Goal: Find specific page/section: Find specific page/section

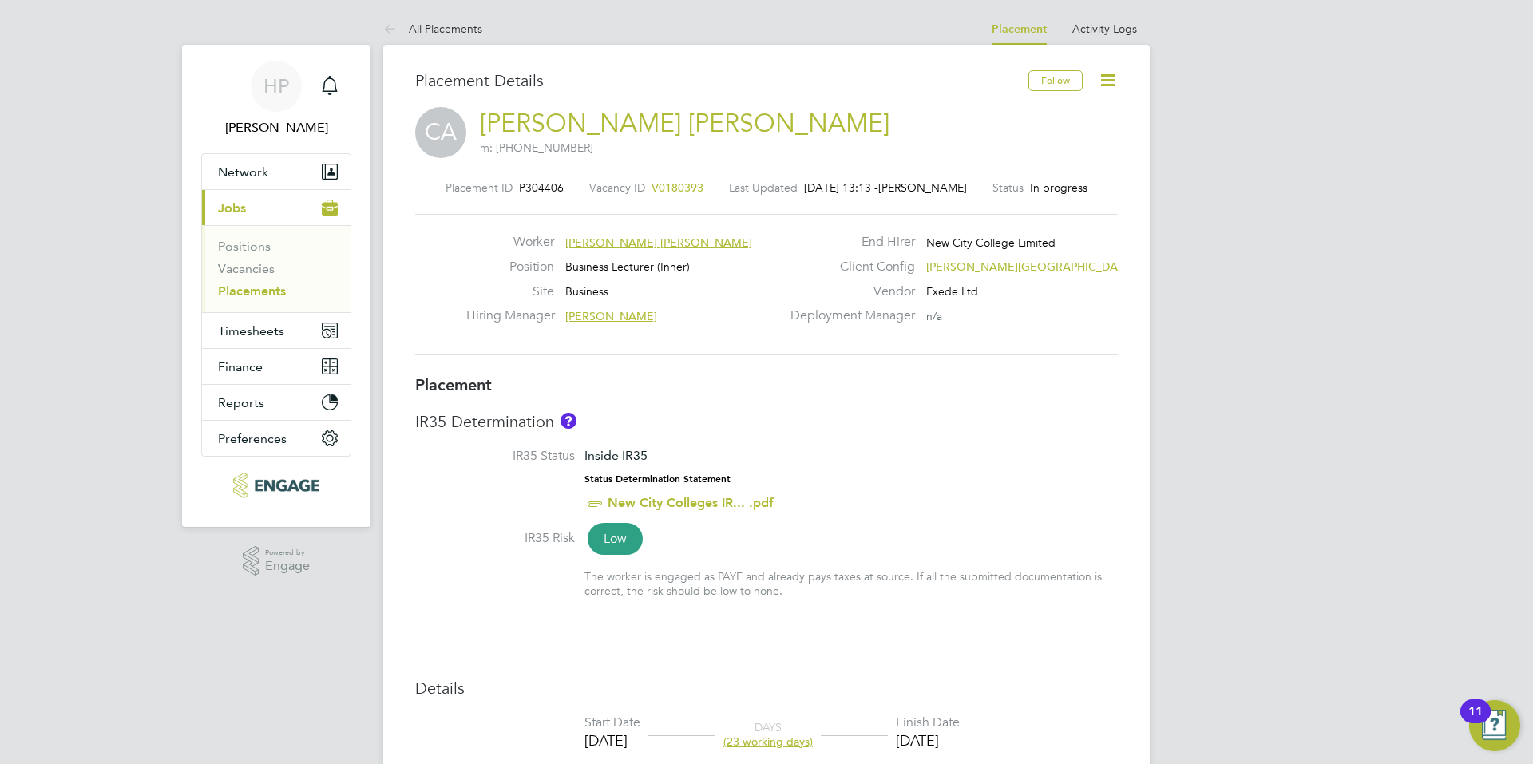
click at [264, 290] on link "Placements" at bounding box center [252, 291] width 68 height 15
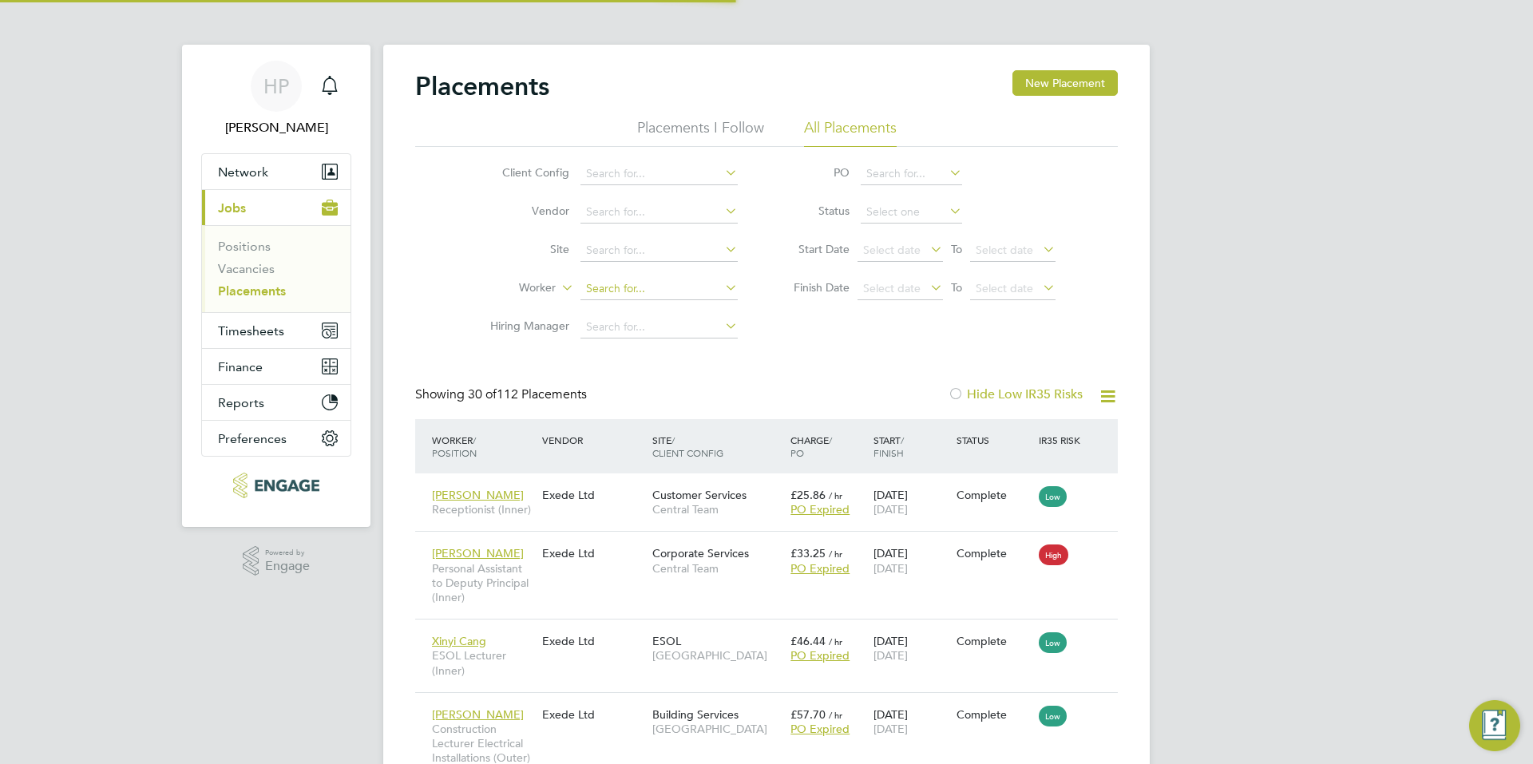
scroll to position [8, 8]
click at [630, 282] on input at bounding box center [659, 289] width 157 height 22
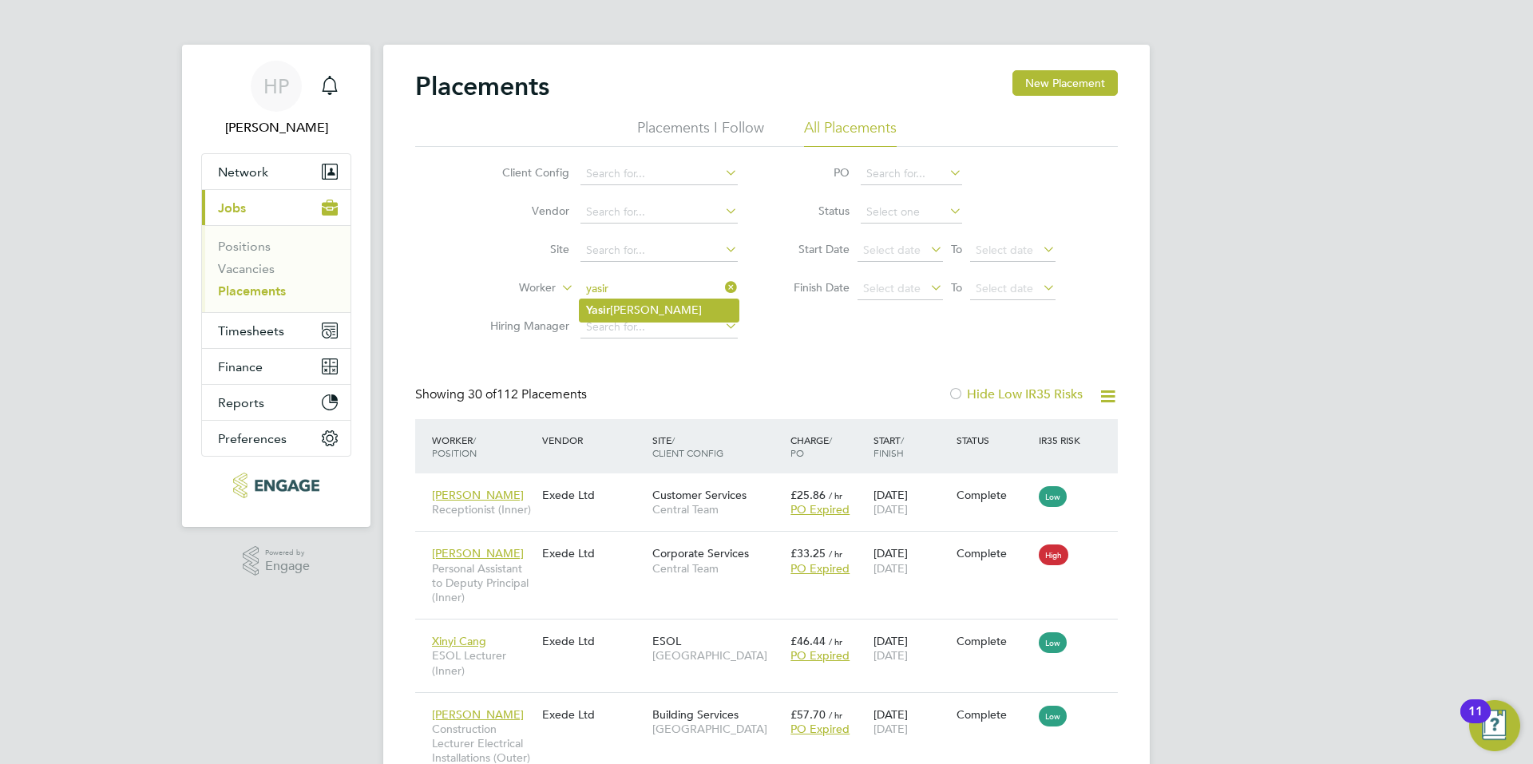
click at [636, 300] on li "Yasir Arafat" at bounding box center [659, 311] width 159 height 22
type input "[PERSON_NAME]"
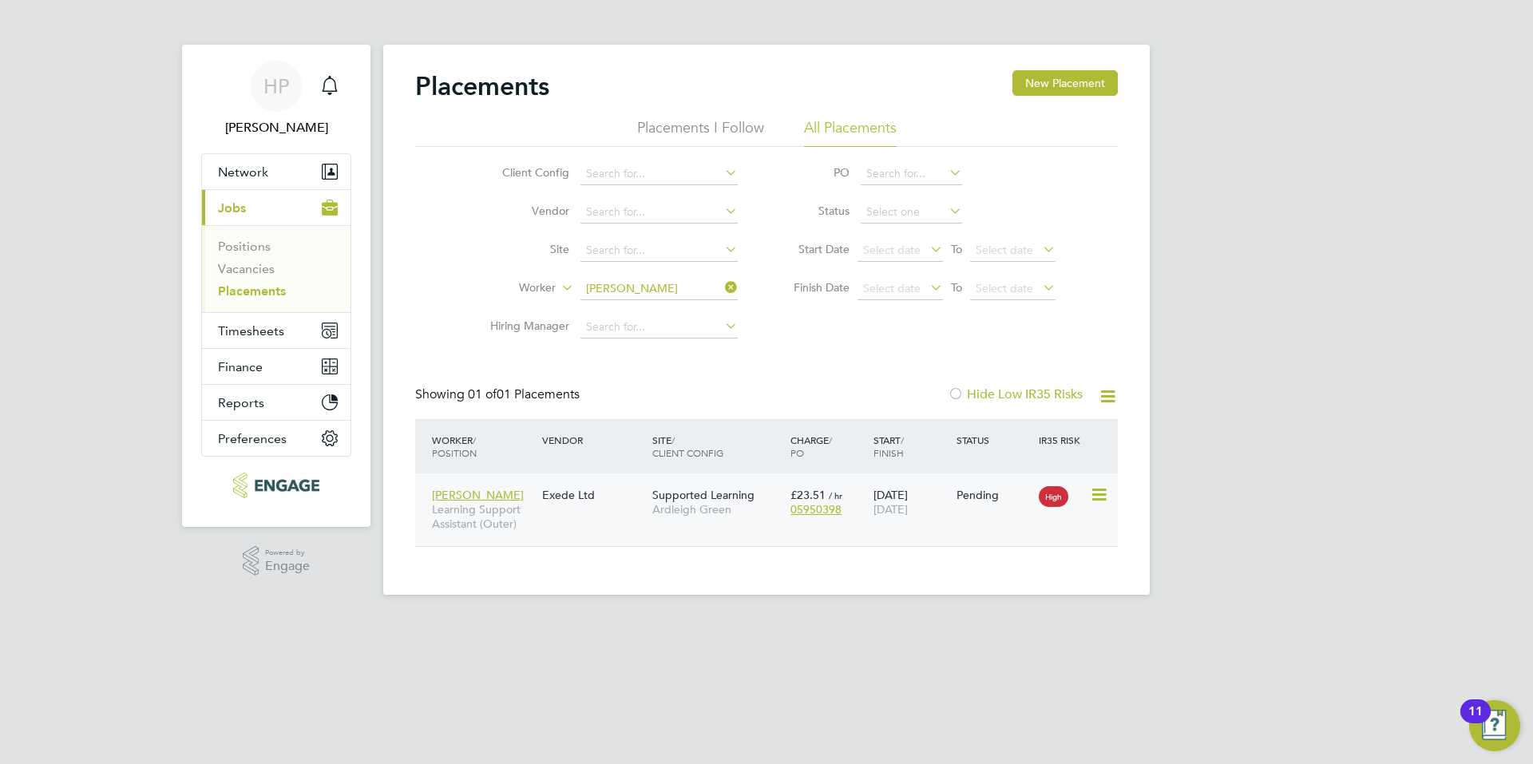
click at [609, 531] on div "Yasir Arafat Learning Support Assistant (Outer) Exede Ltd Supported Learning Ar…" at bounding box center [766, 510] width 703 height 73
click at [605, 516] on div "Yasir Arafat Learning Support Assistant (Outer) Exede Ltd Supported Learning Ar…" at bounding box center [766, 510] width 703 height 73
click at [575, 501] on div "Exede Ltd" at bounding box center [593, 495] width 110 height 30
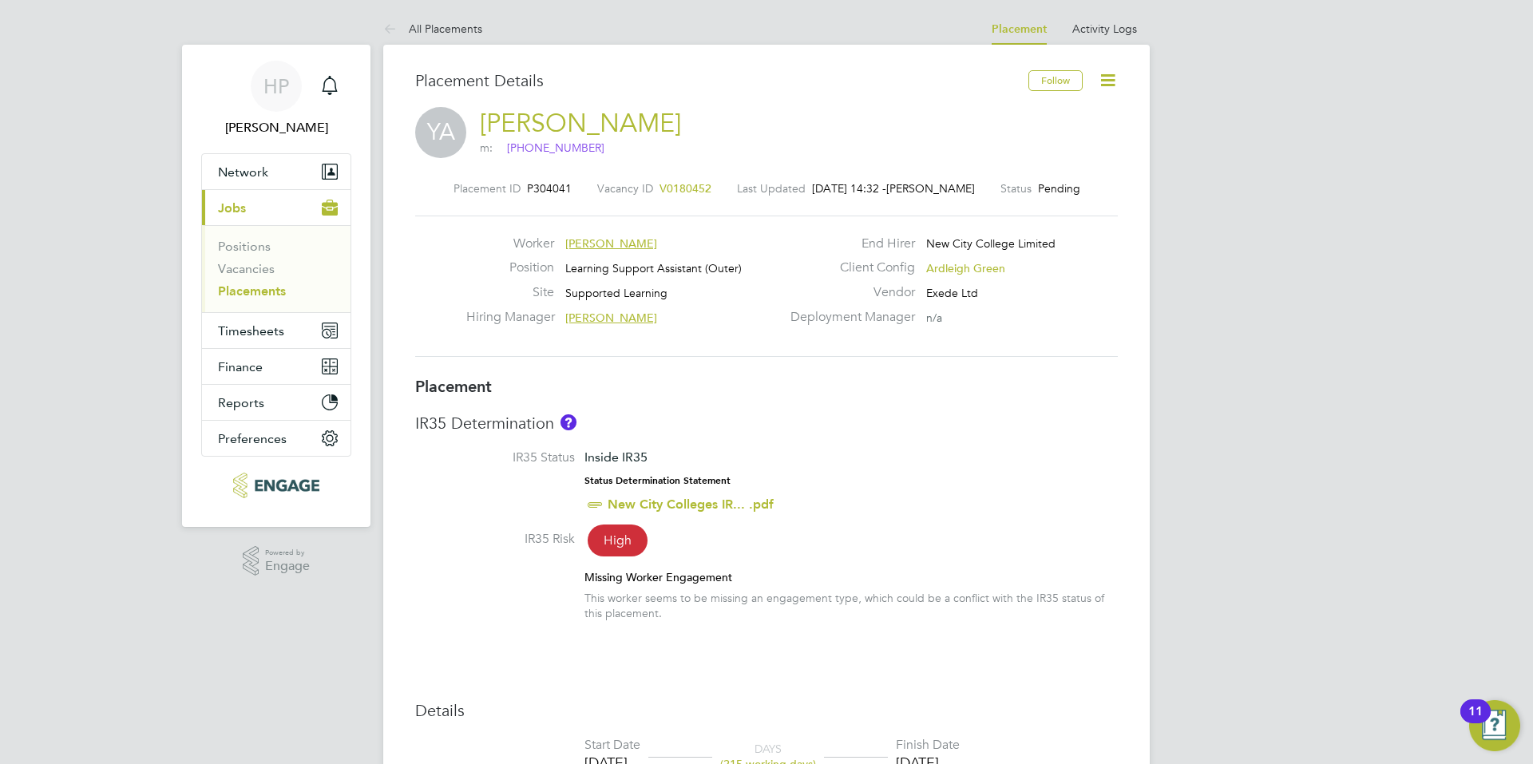
click at [228, 286] on link "Placements" at bounding box center [252, 291] width 68 height 15
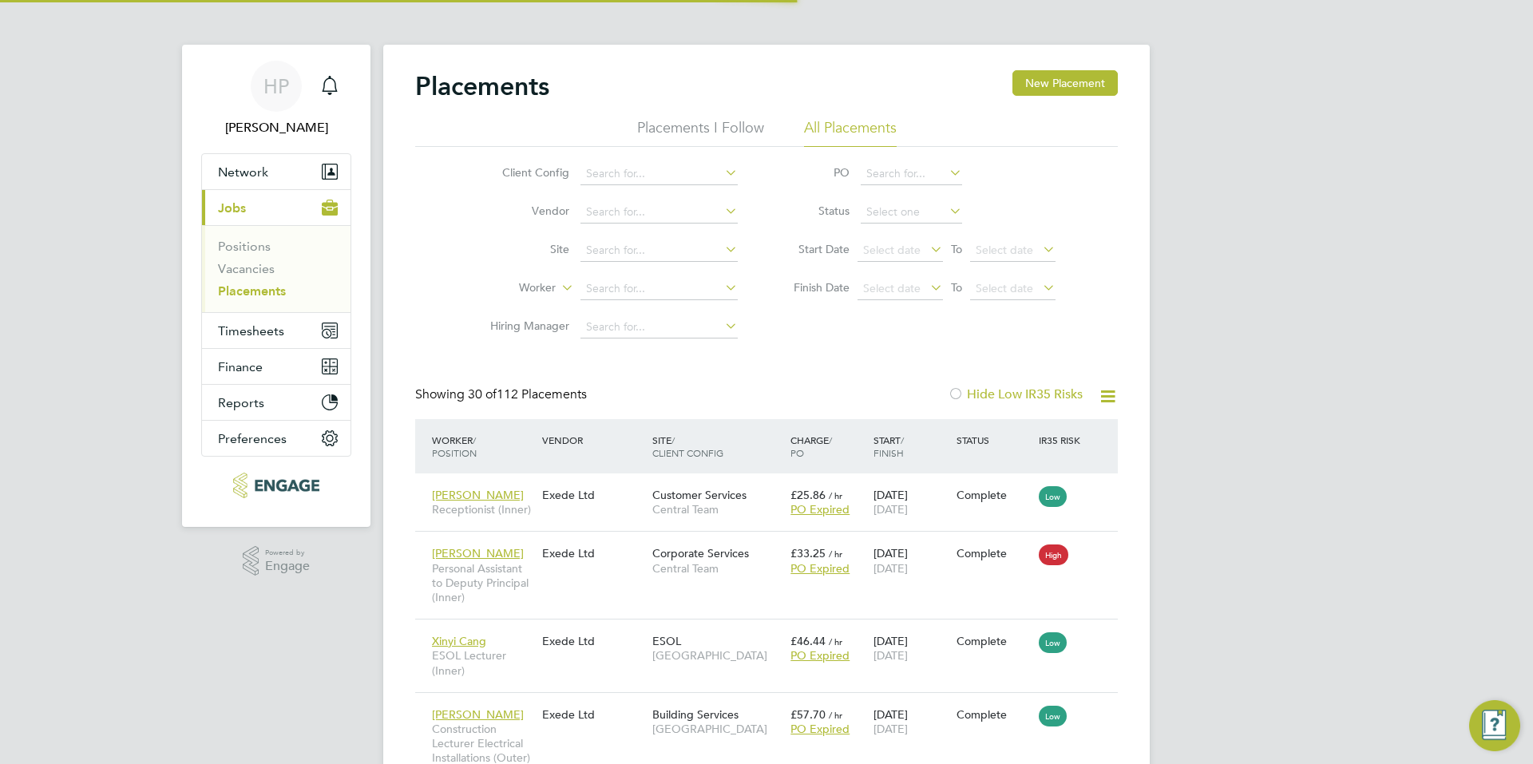
scroll to position [46, 139]
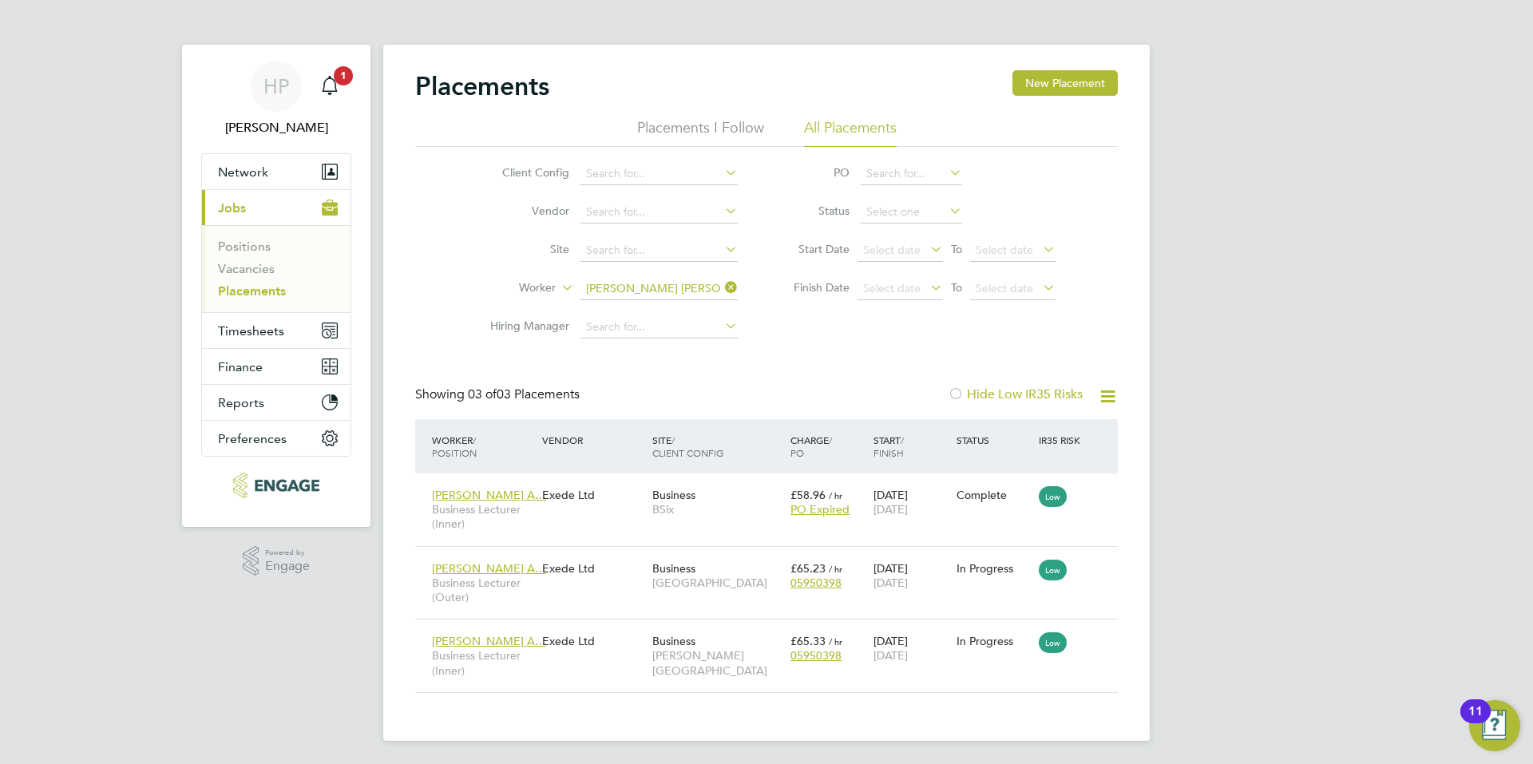
click at [722, 287] on icon at bounding box center [722, 287] width 0 height 22
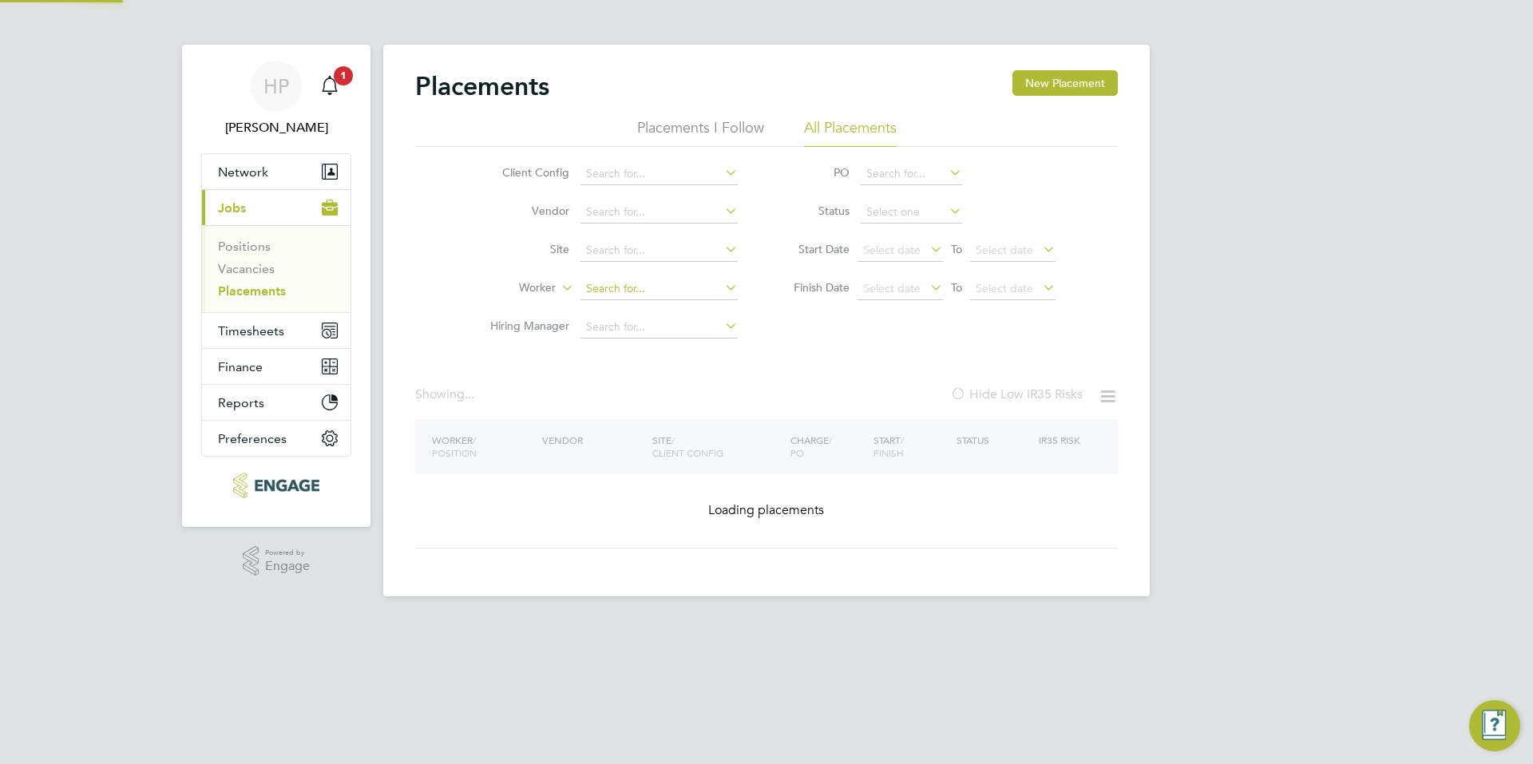
drag, startPoint x: 685, startPoint y: 285, endPoint x: 678, endPoint y: 281, distance: 8.2
click at [683, 285] on input at bounding box center [659, 289] width 157 height 22
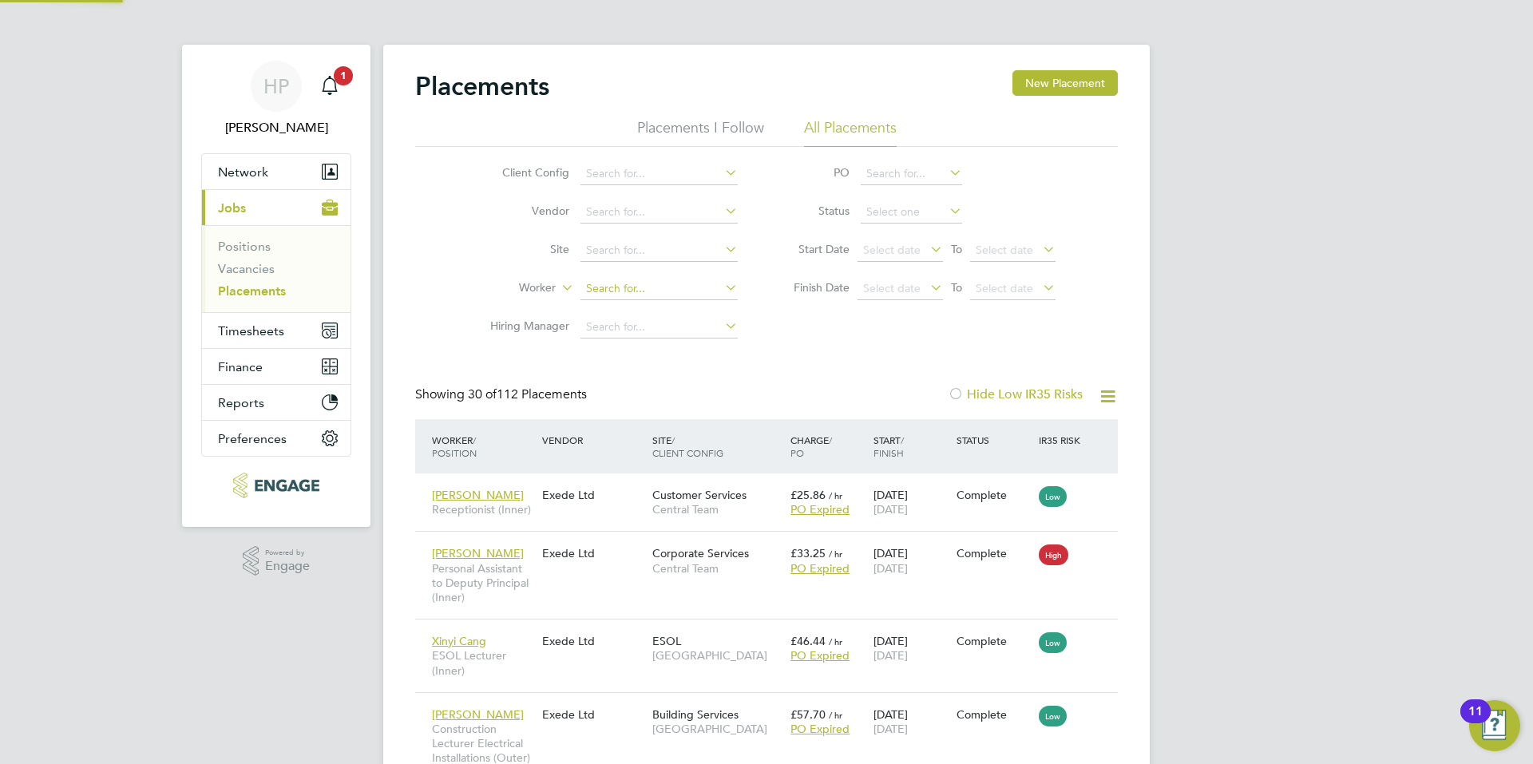
scroll to position [60, 111]
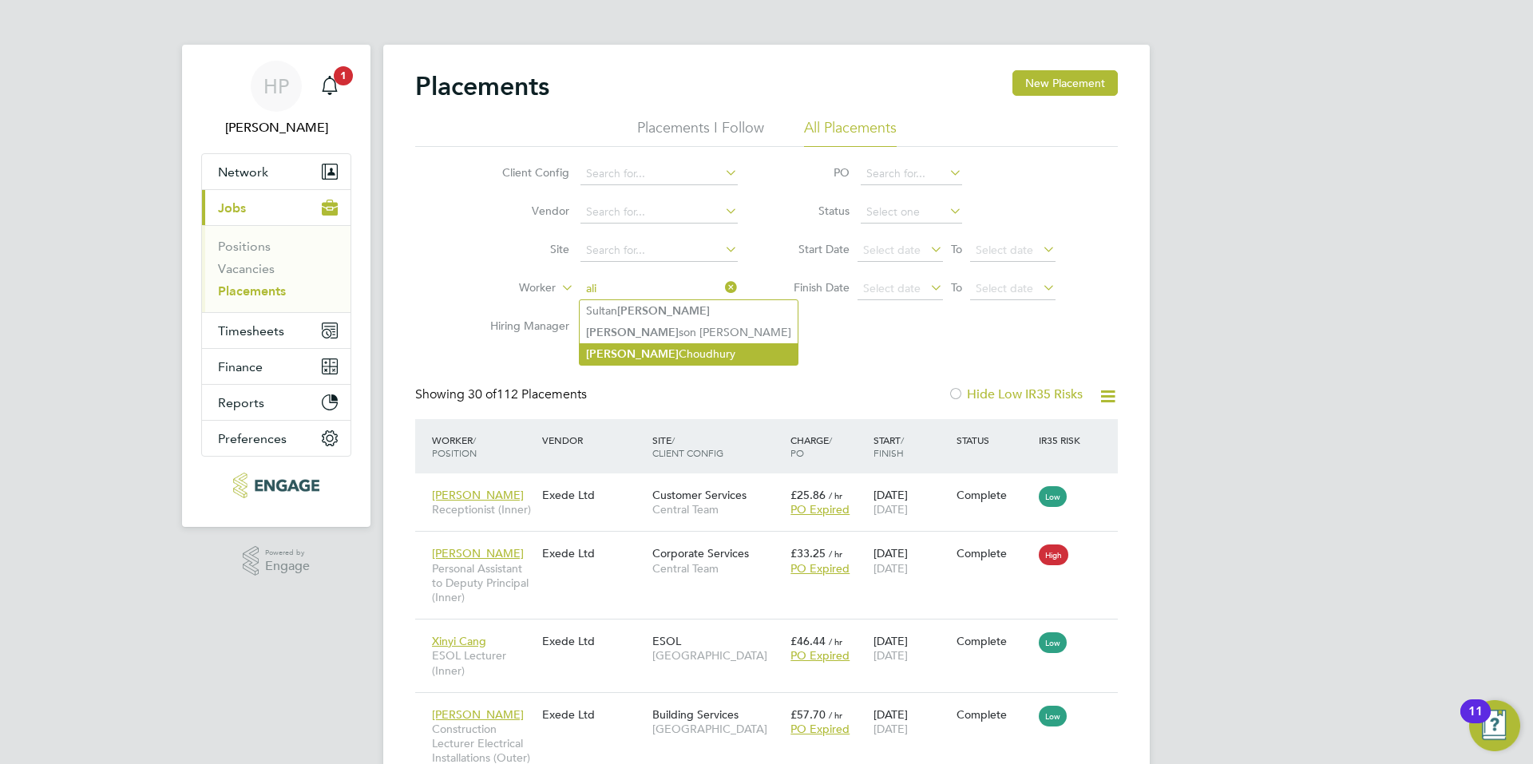
click at [657, 350] on li "[PERSON_NAME]" at bounding box center [689, 354] width 218 height 22
type input "[PERSON_NAME]"
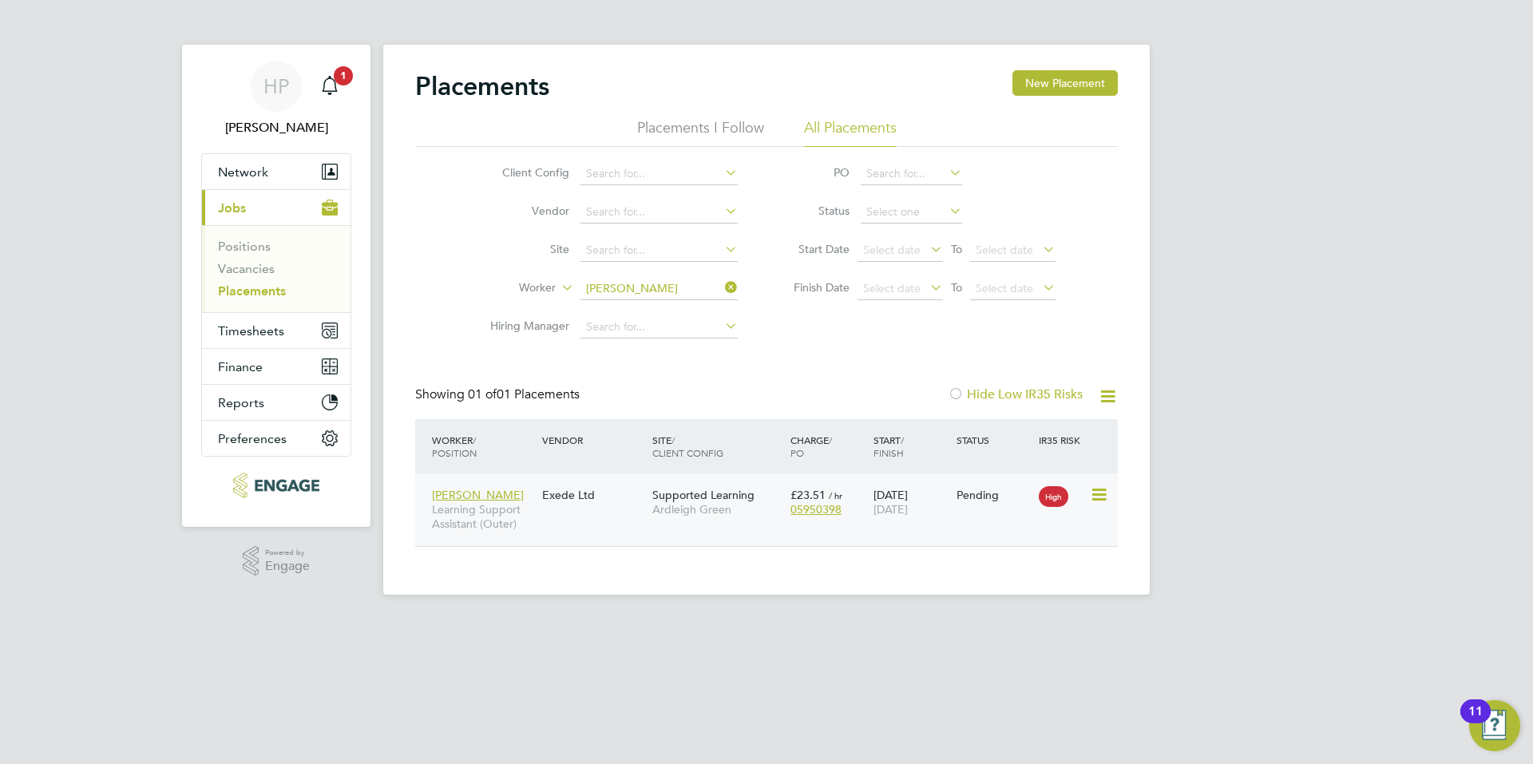
click at [570, 502] on div "Exede Ltd" at bounding box center [593, 495] width 110 height 30
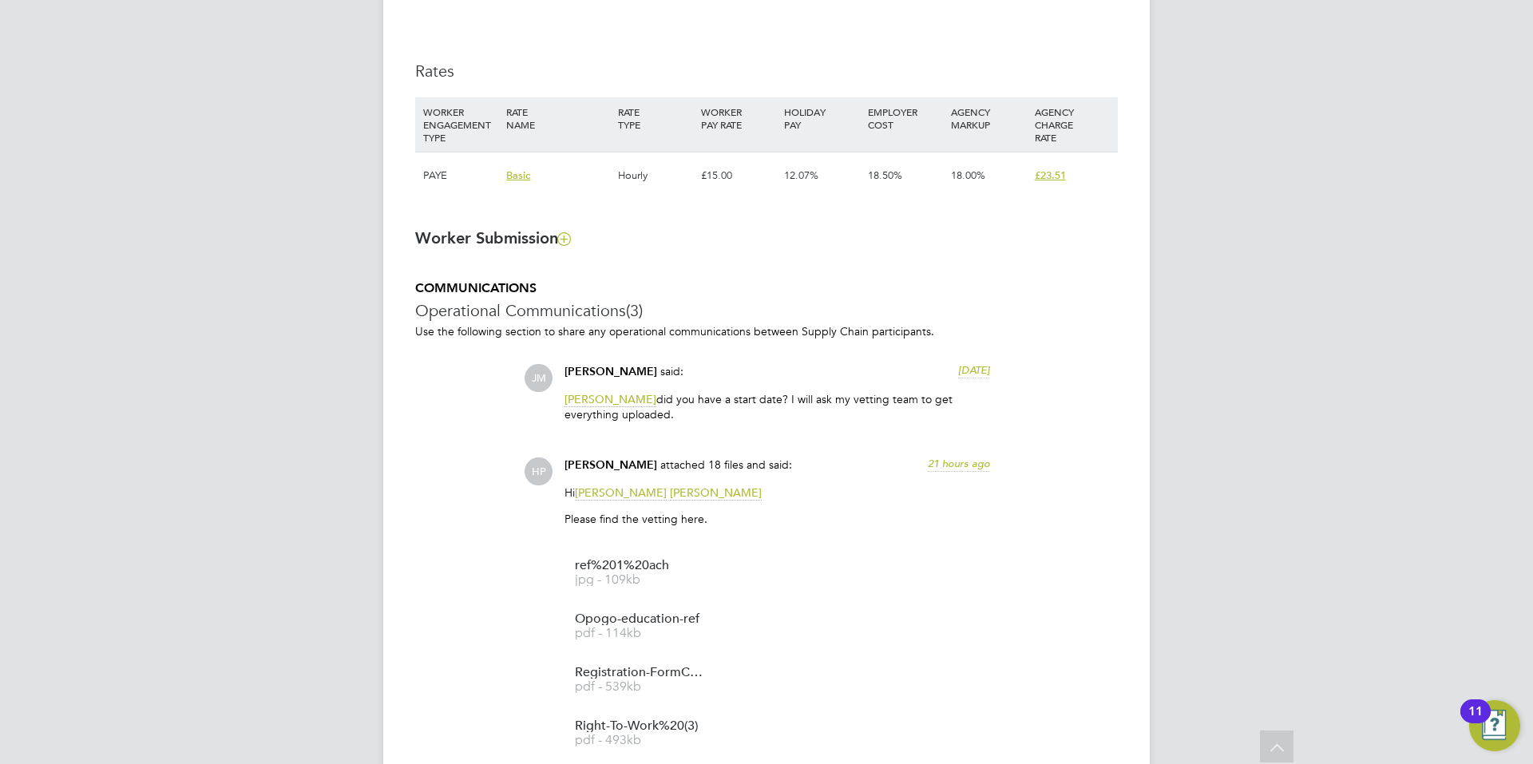
scroll to position [1198, 0]
